Goal: Task Accomplishment & Management: Manage account settings

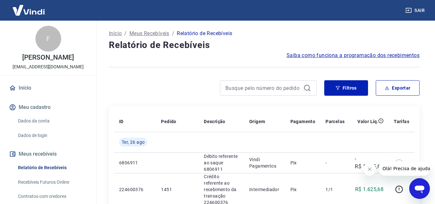
click at [35, 120] on link "Dados da conta" at bounding box center [51, 120] width 73 height 13
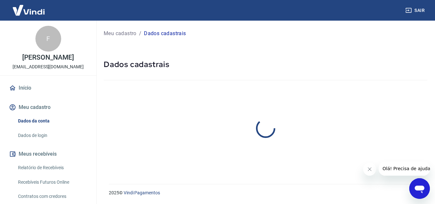
select select "SP"
select select "business"
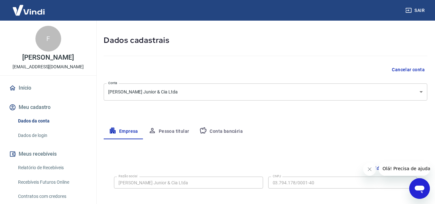
scroll to position [97, 0]
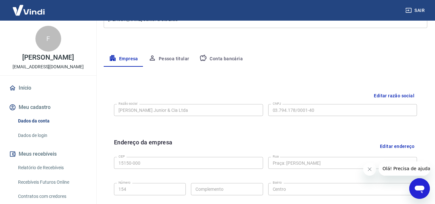
click at [227, 60] on button "Conta bancária" at bounding box center [221, 58] width 54 height 15
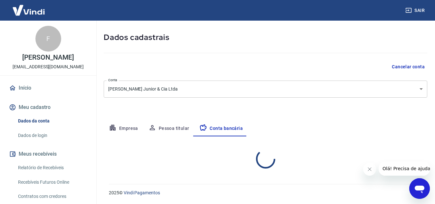
select select "1"
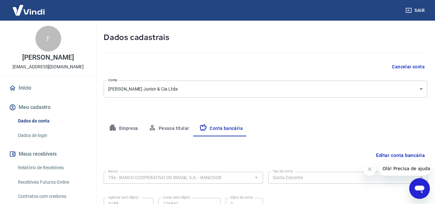
scroll to position [90, 0]
